Goal: Task Accomplishment & Management: Manage account settings

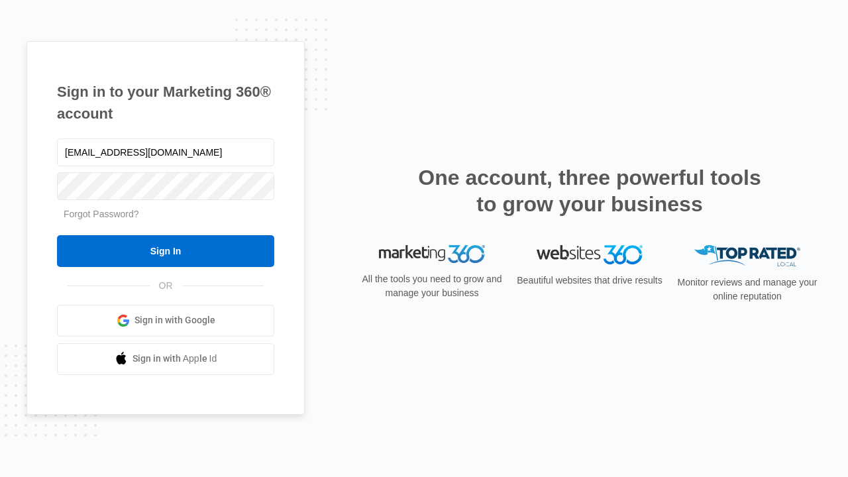
type input "dankie614@gmail.com"
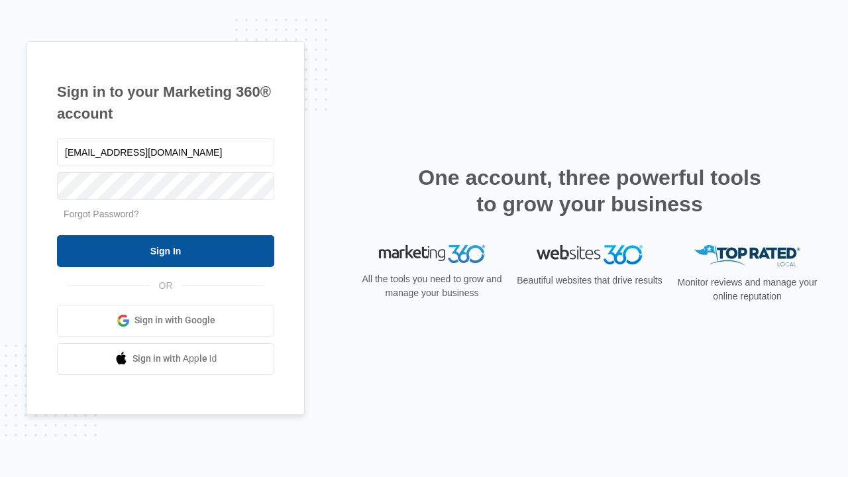
click at [166, 250] on input "Sign In" at bounding box center [165, 251] width 217 height 32
